Goal: Task Accomplishment & Management: Manage account settings

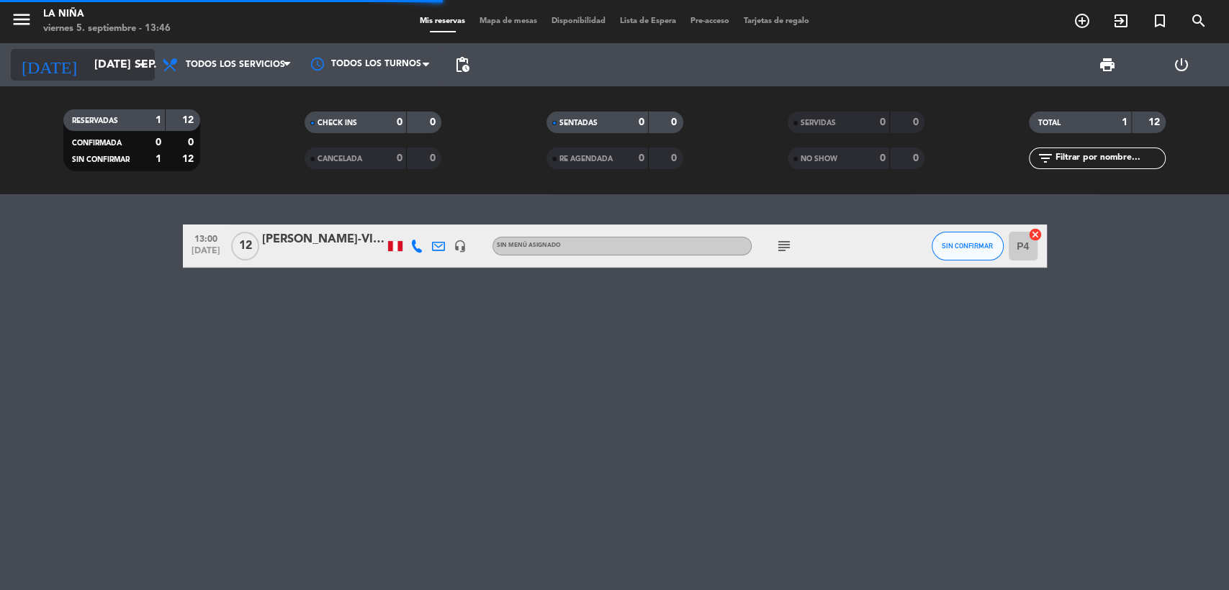
click at [145, 74] on input "[DATE] sep." at bounding box center [163, 65] width 152 height 28
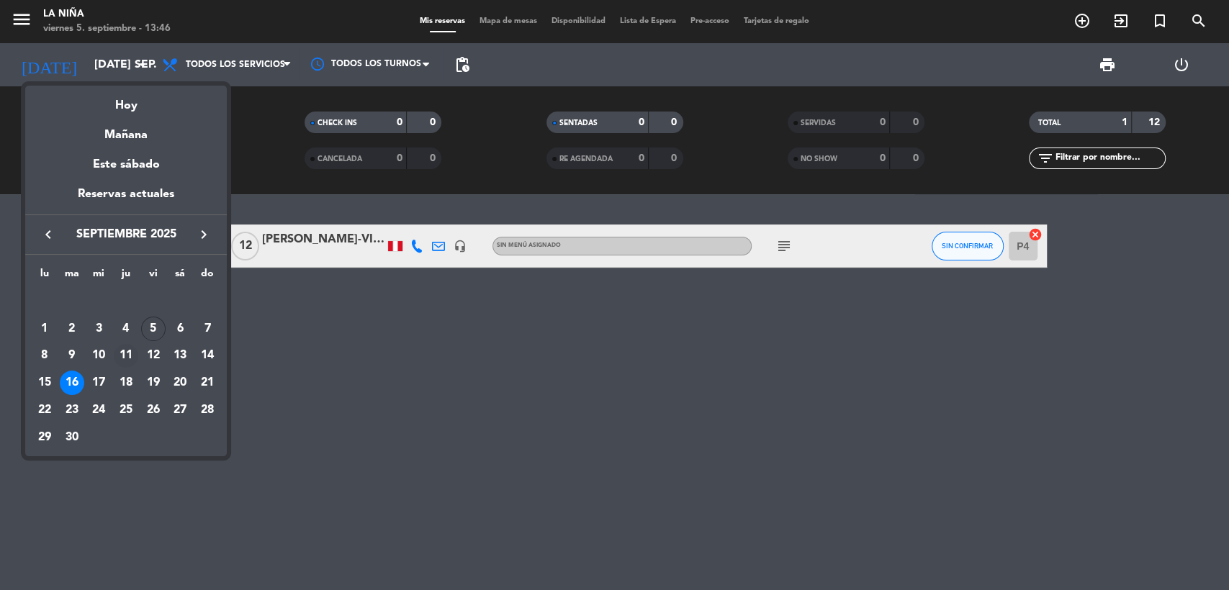
click at [127, 357] on div "11" at bounding box center [126, 356] width 24 height 24
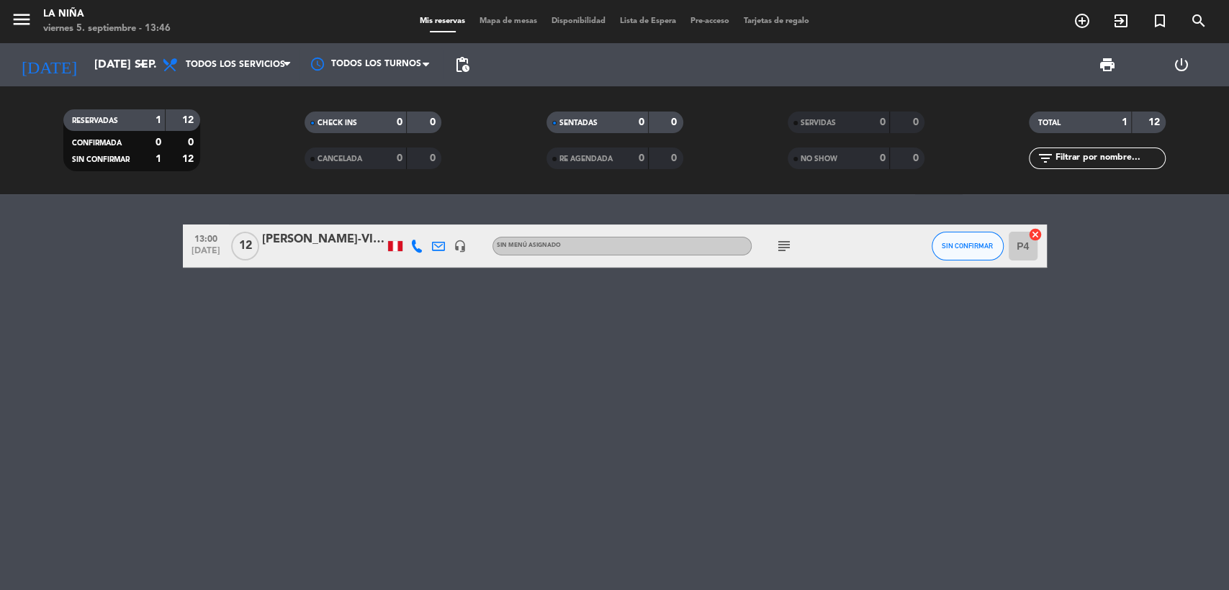
type input "[DEMOGRAPHIC_DATA] [DATE]"
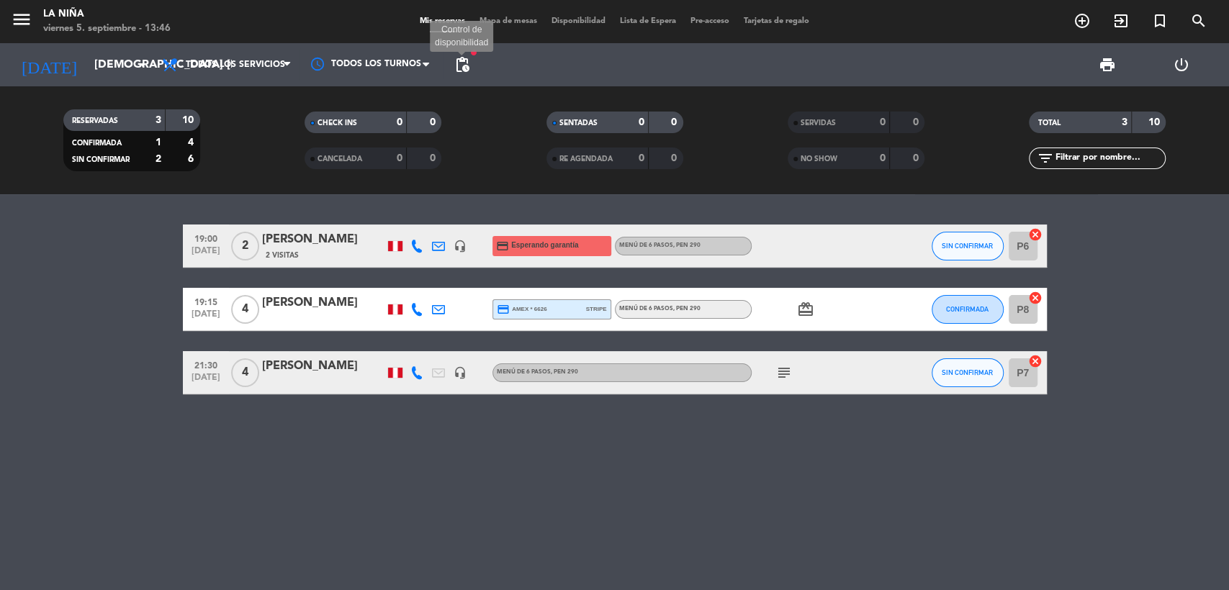
click at [466, 68] on span "pending_actions" at bounding box center [462, 64] width 17 height 17
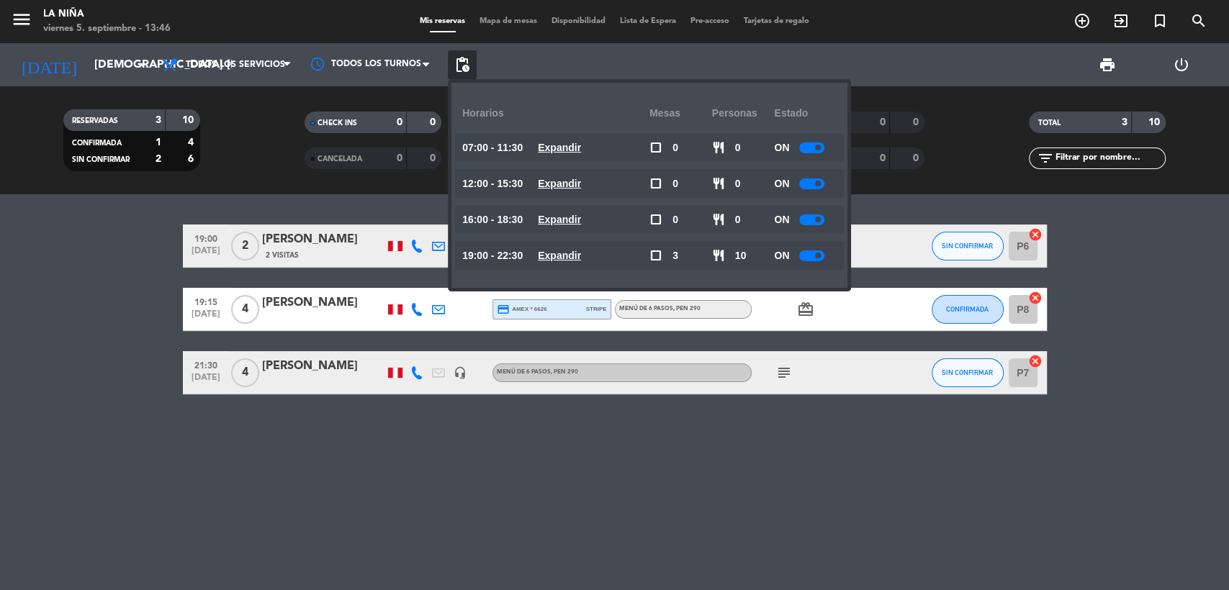
click at [569, 257] on u "Expandir" at bounding box center [559, 256] width 43 height 12
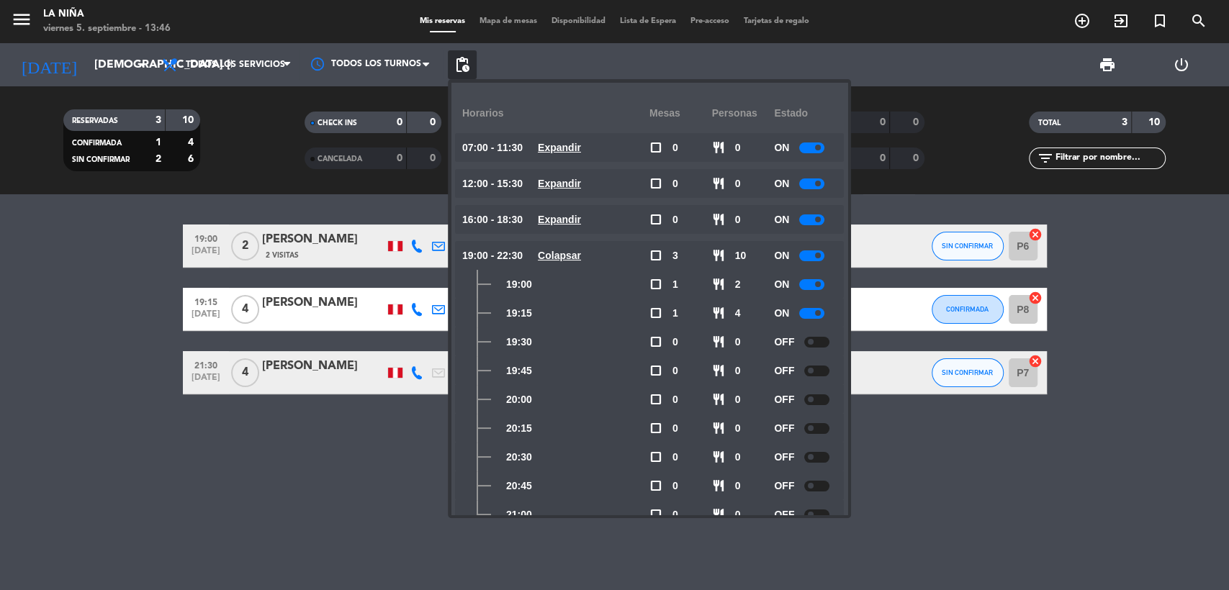
click at [804, 286] on div at bounding box center [811, 284] width 25 height 11
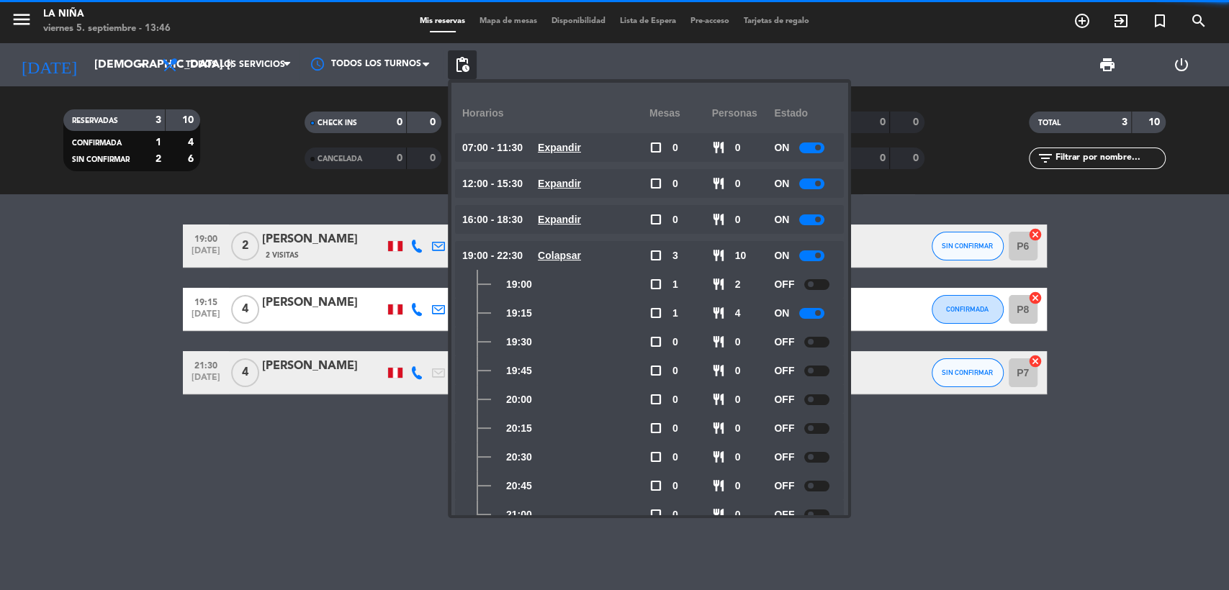
click at [806, 313] on div at bounding box center [811, 313] width 25 height 11
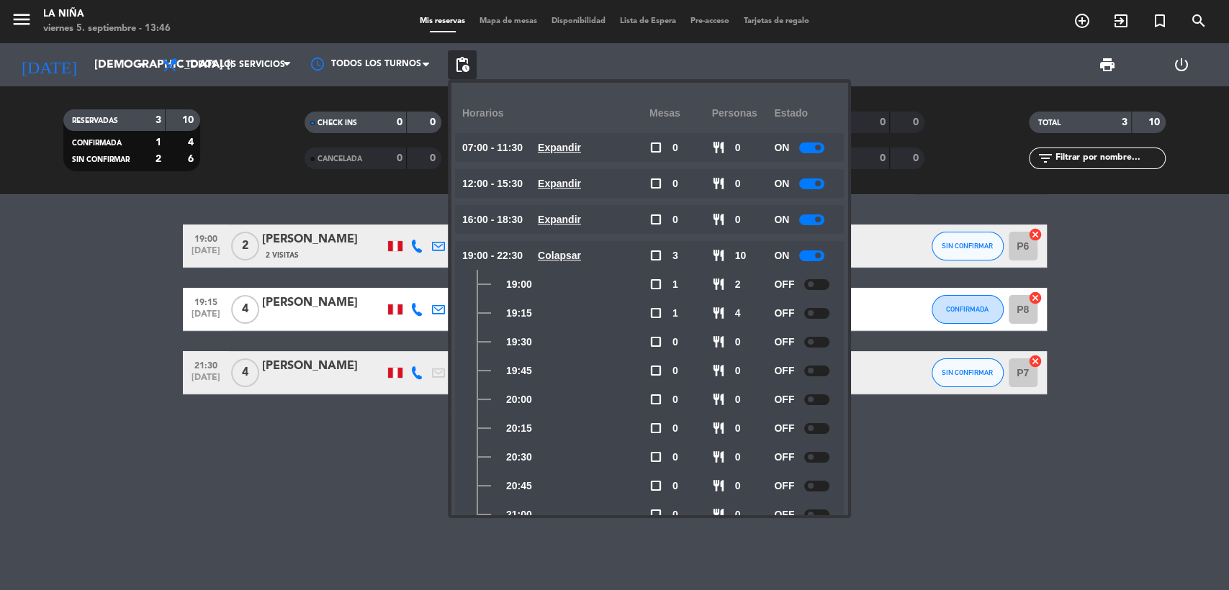
scroll to position [205, 0]
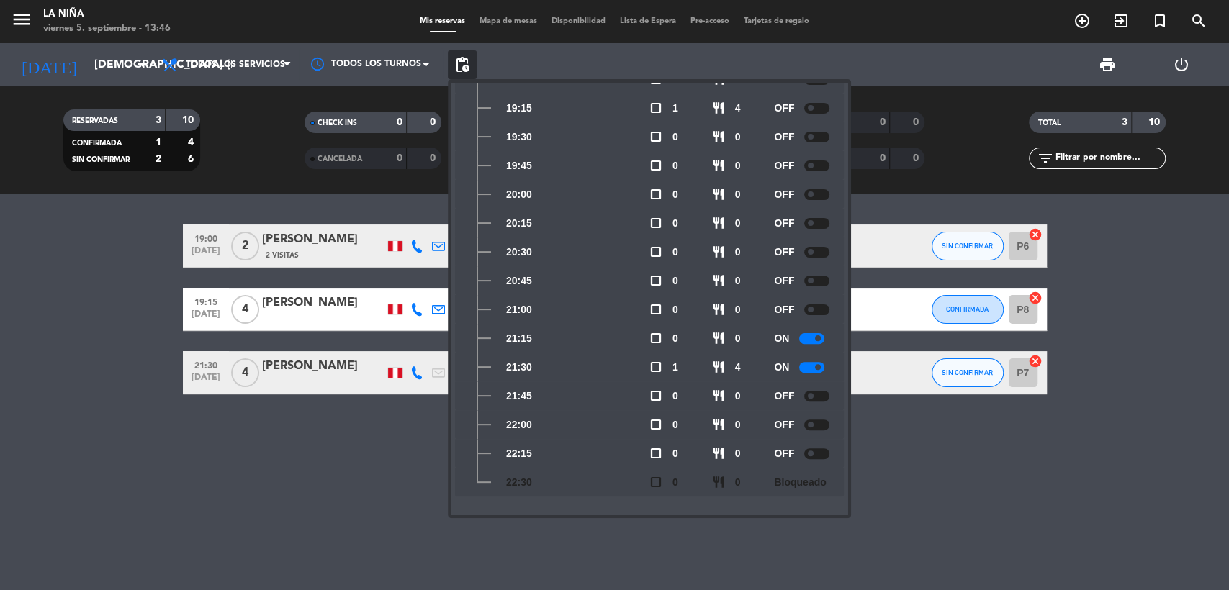
click at [1162, 234] on bookings-row "19:00 [DATE] 2 [PERSON_NAME] 2 Visitas headset_mic credit_card Esperando garant…" at bounding box center [614, 310] width 1229 height 170
